Goal: Task Accomplishment & Management: Use online tool/utility

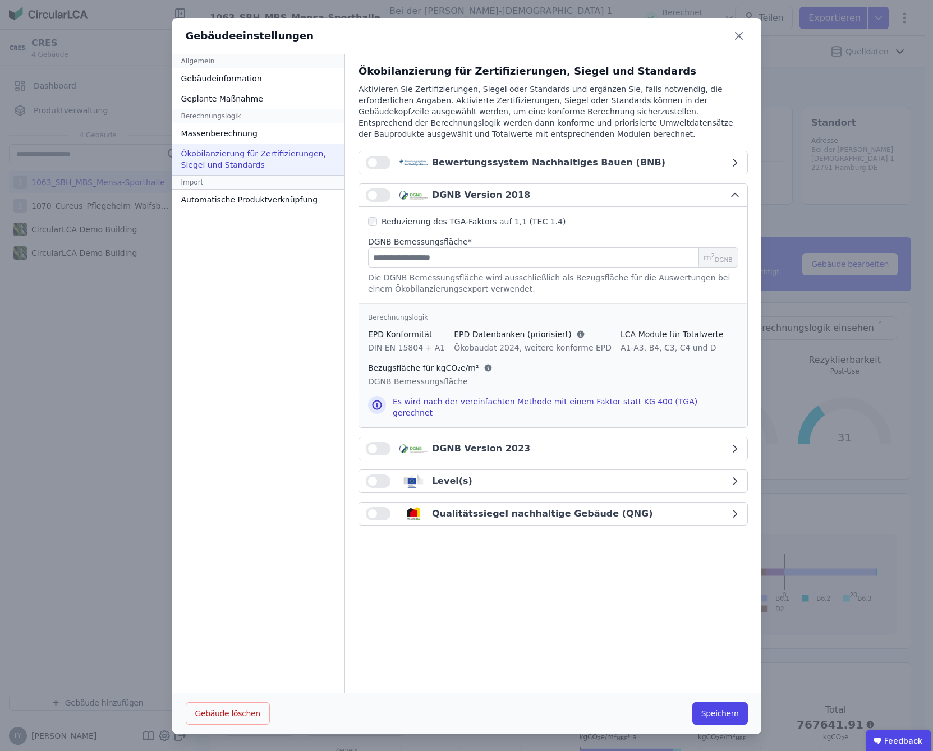
click at [368, 446] on button "button" at bounding box center [378, 448] width 25 height 13
click at [729, 445] on icon "button" at bounding box center [734, 448] width 11 height 11
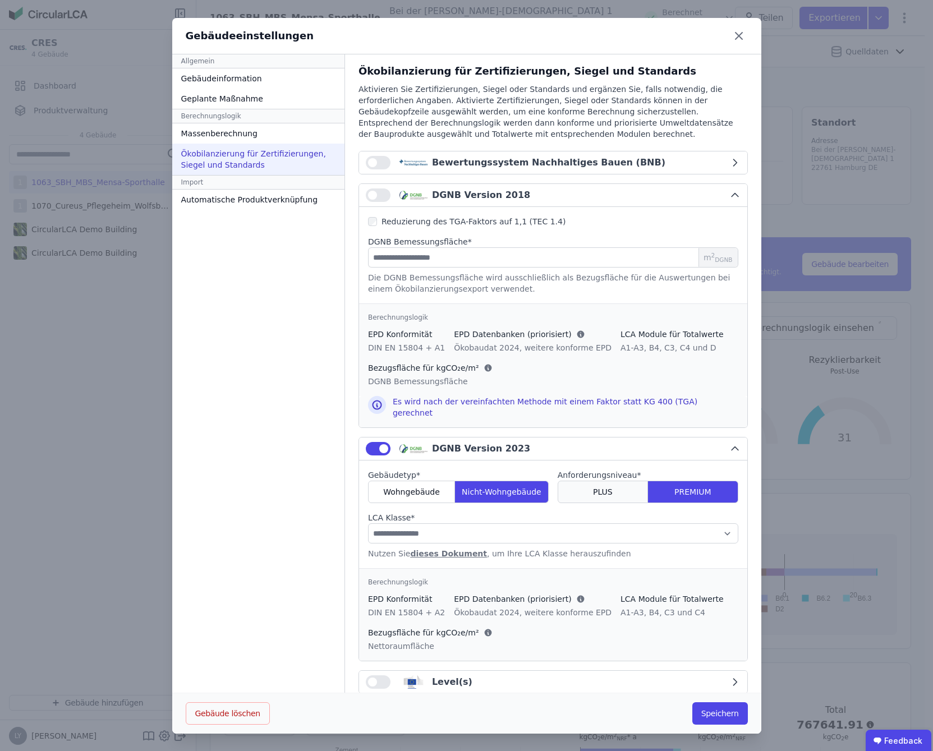
click at [558, 491] on div "PLUS" at bounding box center [602, 492] width 90 height 22
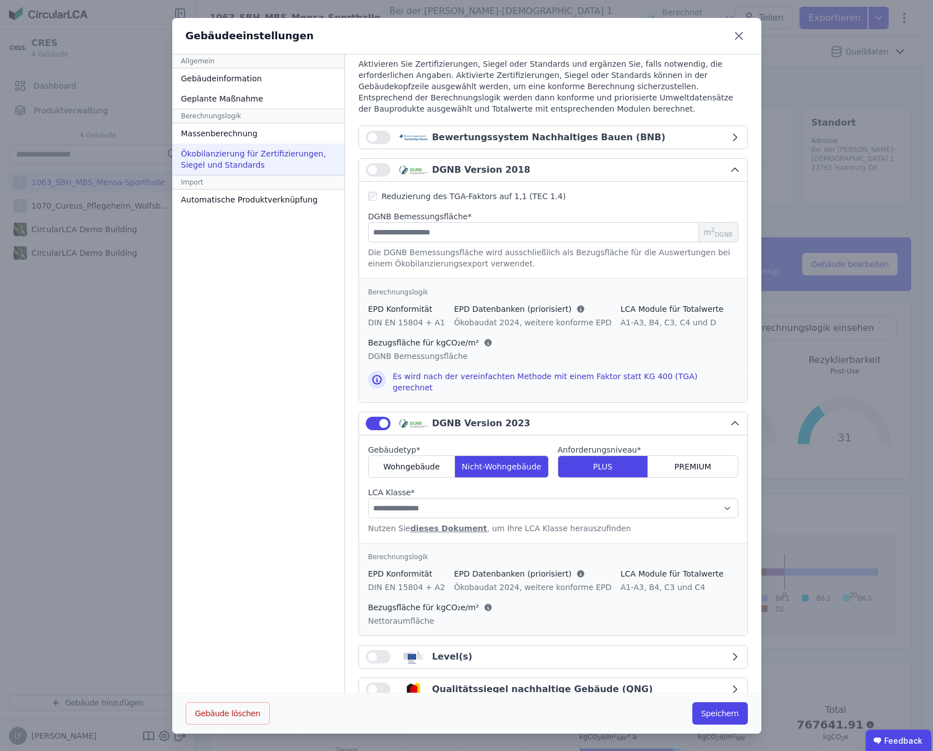
scroll to position [47, 0]
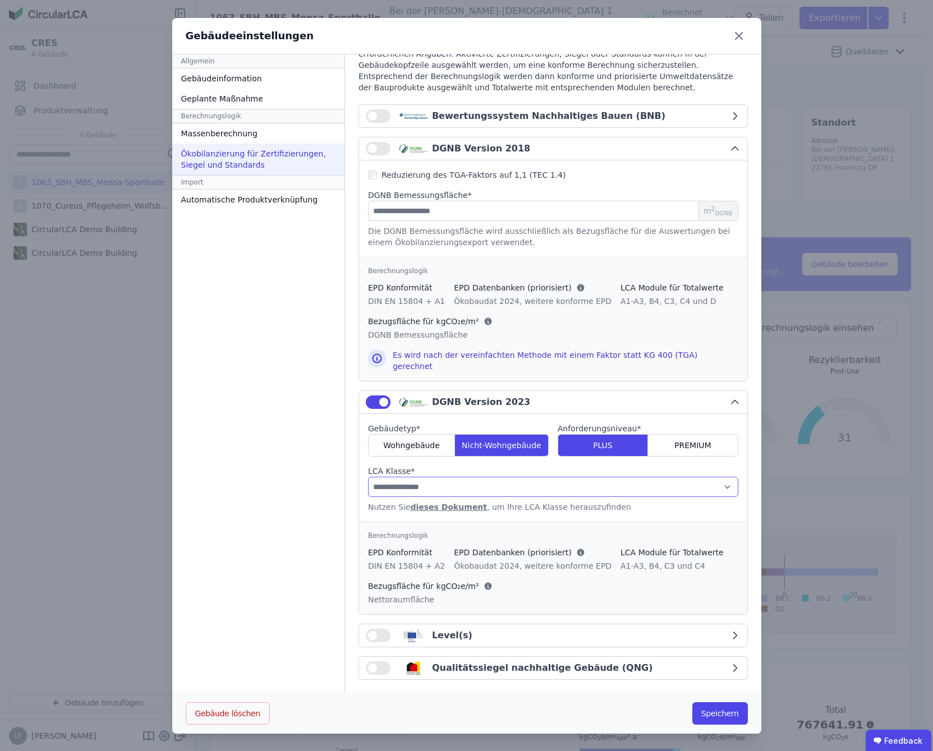
drag, startPoint x: 409, startPoint y: 484, endPoint x: 432, endPoint y: 487, distance: 23.7
click at [409, 484] on select "**********" at bounding box center [553, 487] width 370 height 20
click at [640, 477] on select "**********" at bounding box center [553, 487] width 370 height 20
click at [493, 484] on select "**********" at bounding box center [553, 487] width 370 height 20
select select "*"
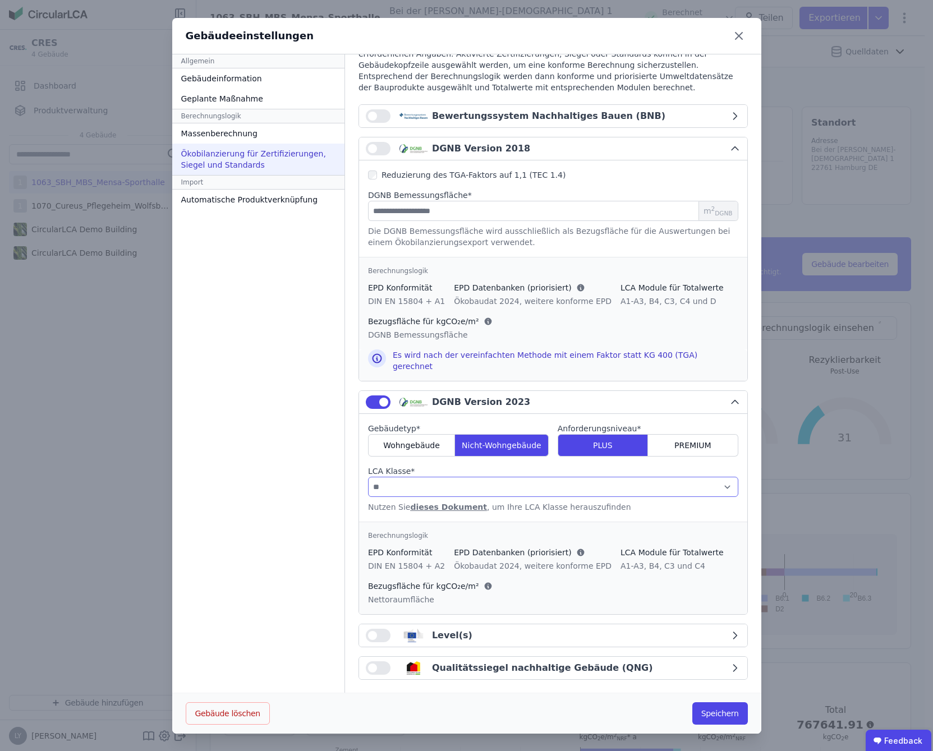
click at [368, 477] on select "**********" at bounding box center [553, 487] width 370 height 20
click at [377, 663] on button "button" at bounding box center [378, 667] width 25 height 13
click at [729, 663] on icon "button" at bounding box center [734, 667] width 11 height 11
select select "*"
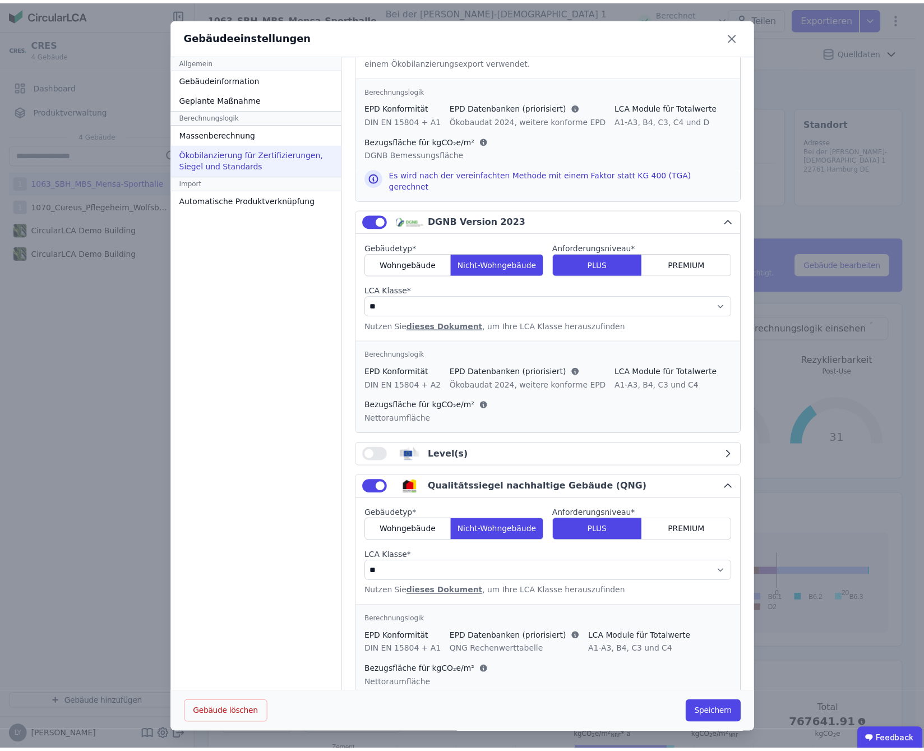
scroll to position [247, 0]
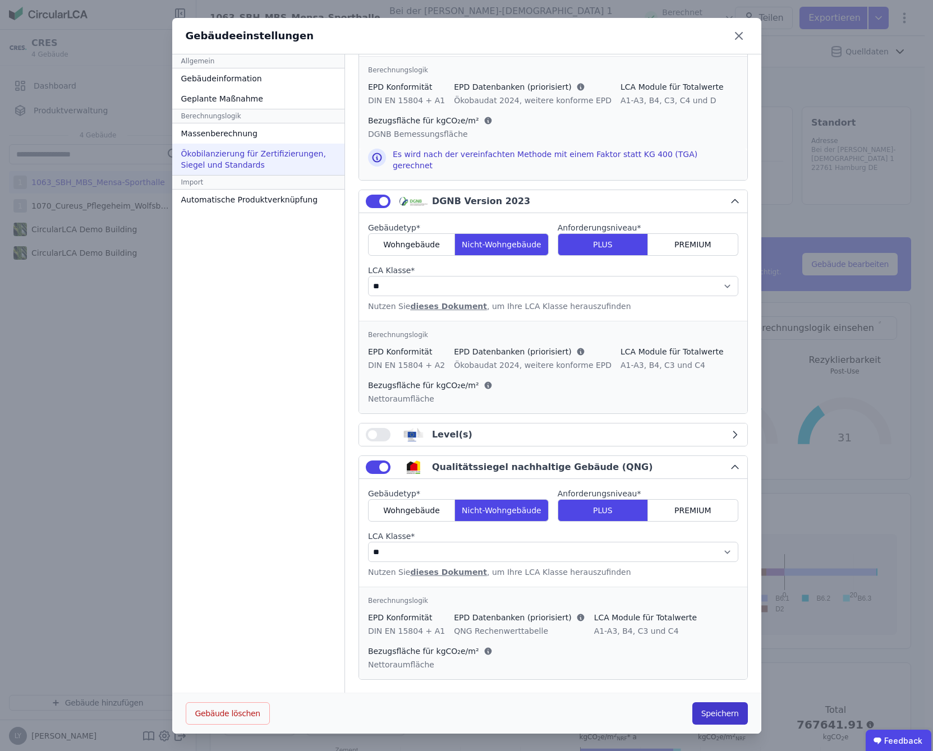
click at [719, 714] on button "Speichern" at bounding box center [720, 713] width 56 height 22
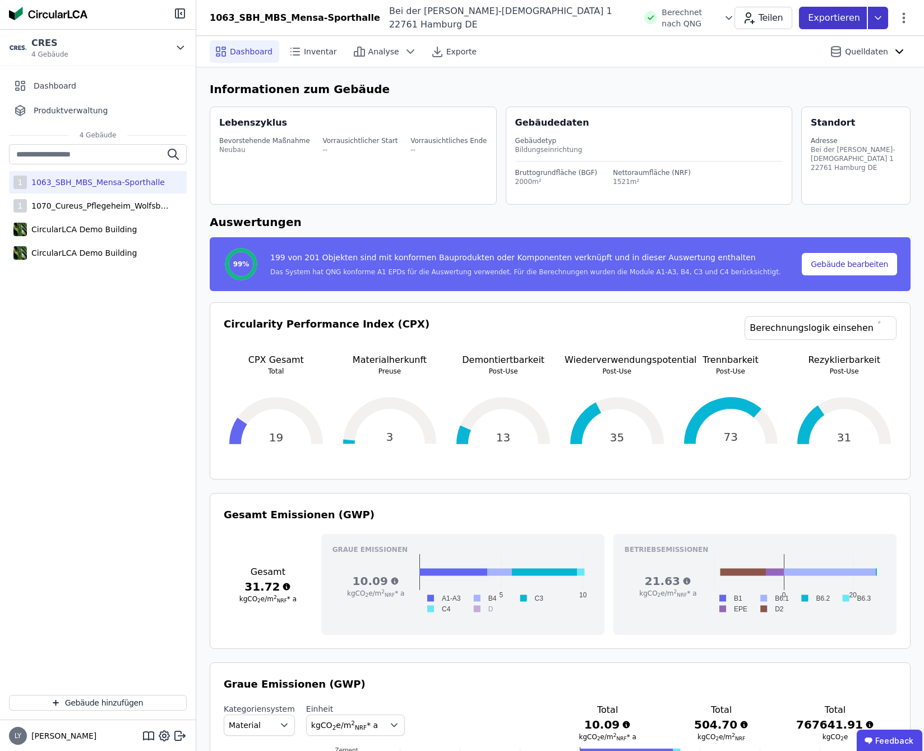
click at [882, 21] on icon at bounding box center [878, 18] width 20 height 22
click at [820, 84] on div "Ökobilanzierung" at bounding box center [788, 84] width 64 height 11
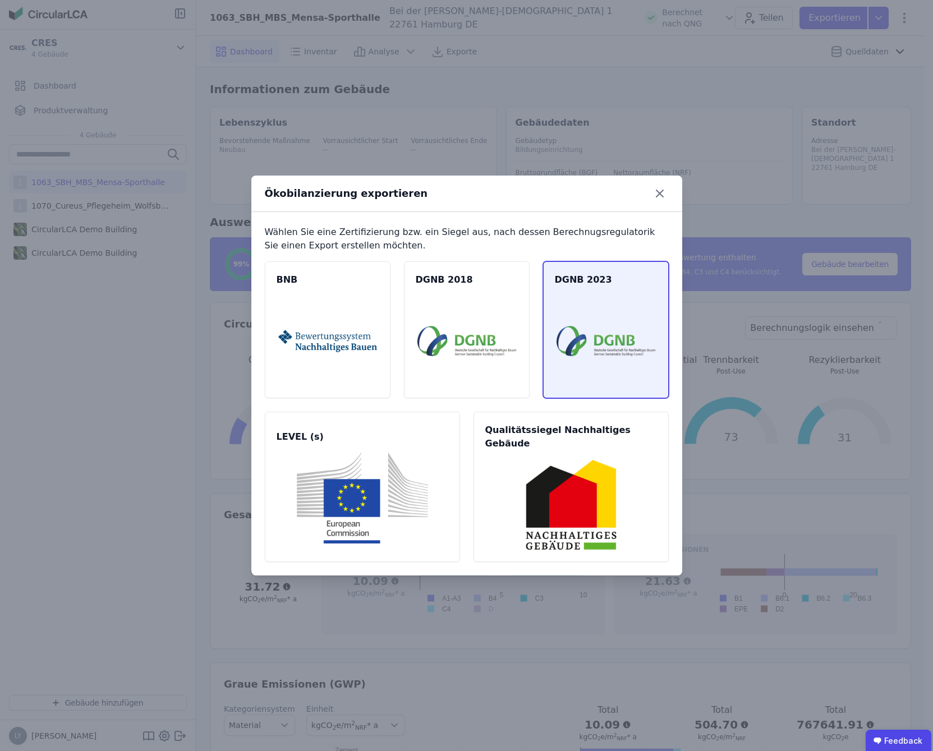
click at [611, 340] on img at bounding box center [605, 341] width 99 height 91
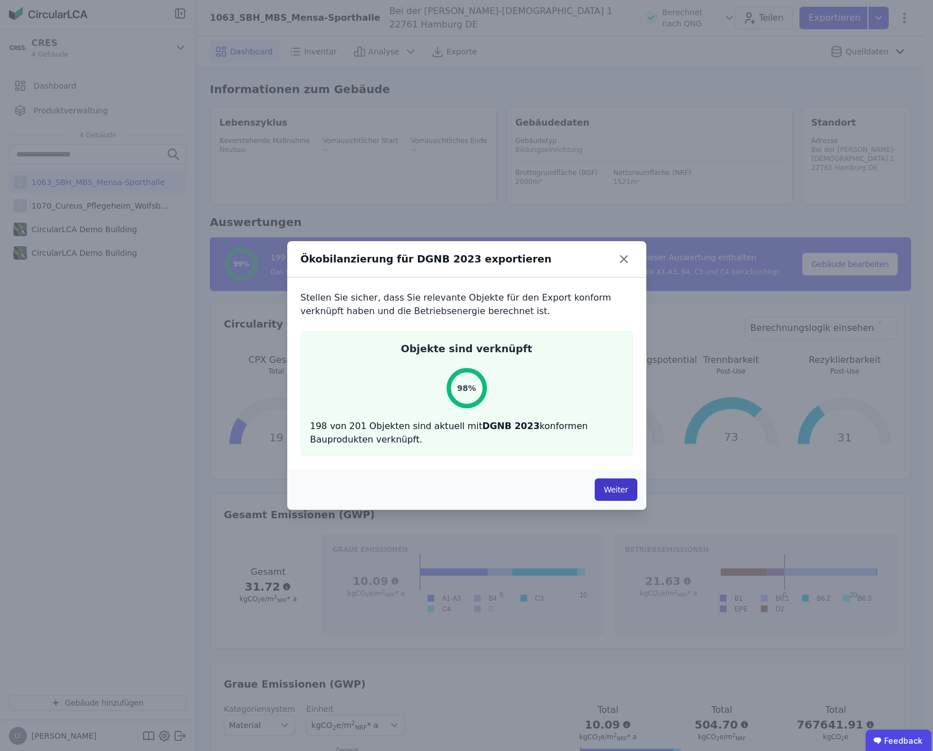
click at [611, 492] on button "Weiter" at bounding box center [615, 489] width 42 height 22
select select "*"
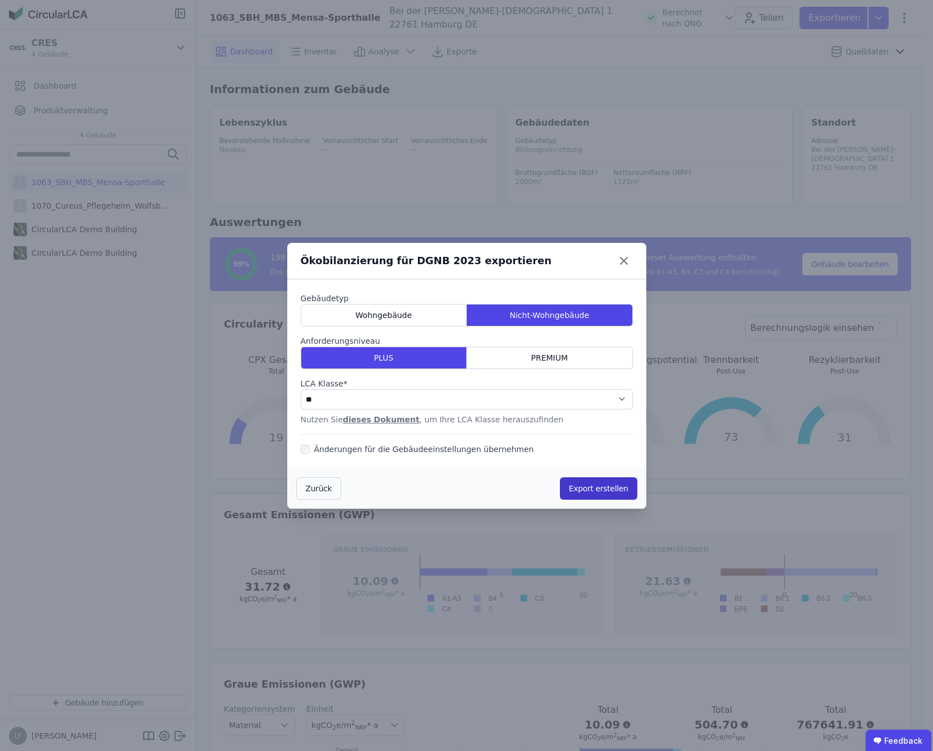
click at [618, 492] on button "Export erstellen" at bounding box center [598, 488] width 77 height 22
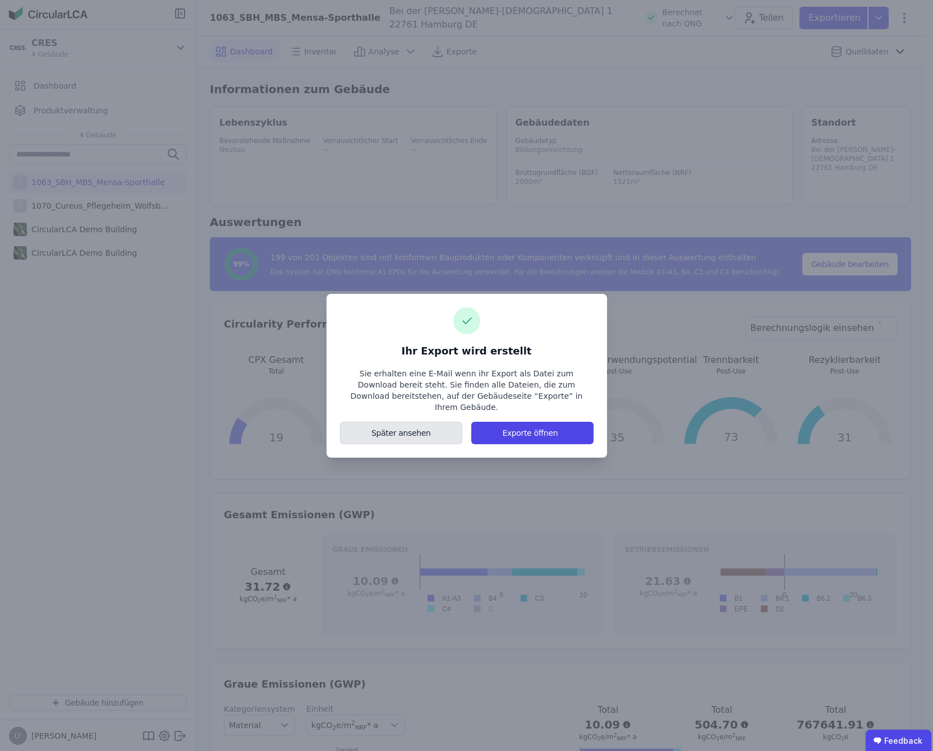
click at [419, 431] on button "Später ansehen" at bounding box center [401, 433] width 123 height 22
